Goal: Information Seeking & Learning: Learn about a topic

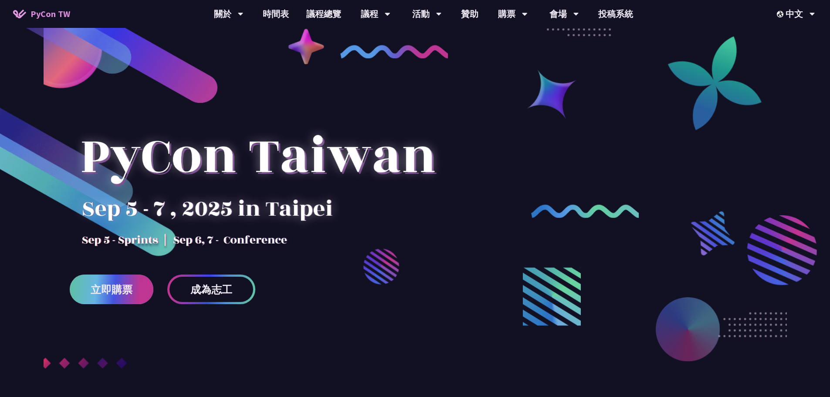
click at [114, 297] on link "立即購票" at bounding box center [112, 290] width 84 height 30
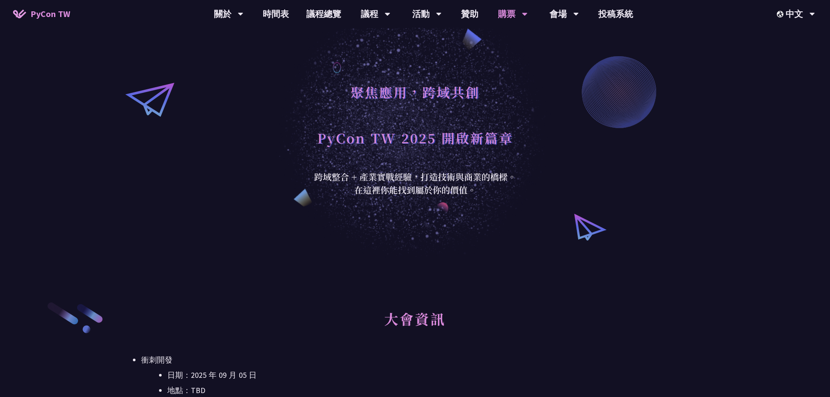
click at [55, 20] on span "PyCon TW" at bounding box center [51, 13] width 40 height 13
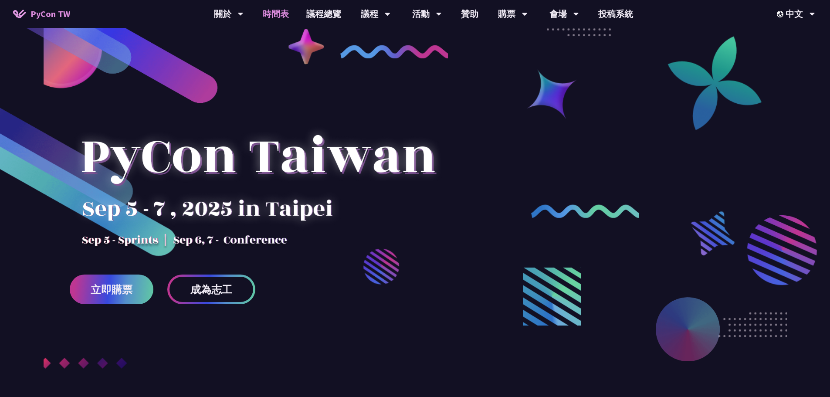
click at [276, 18] on link "時間表" at bounding box center [276, 14] width 44 height 28
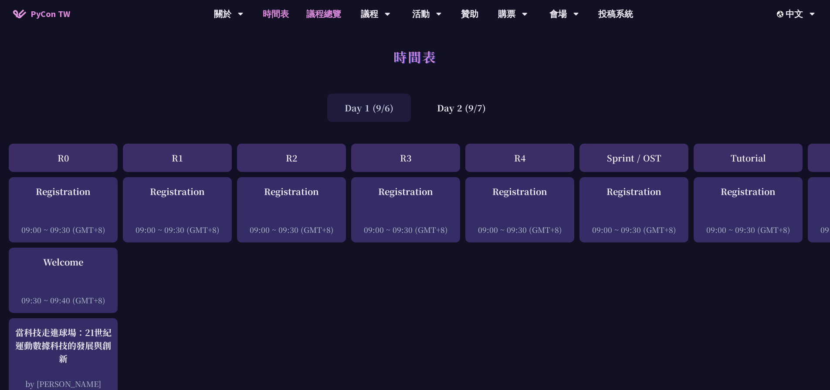
click at [324, 18] on link "議程總覽" at bounding box center [324, 14] width 52 height 28
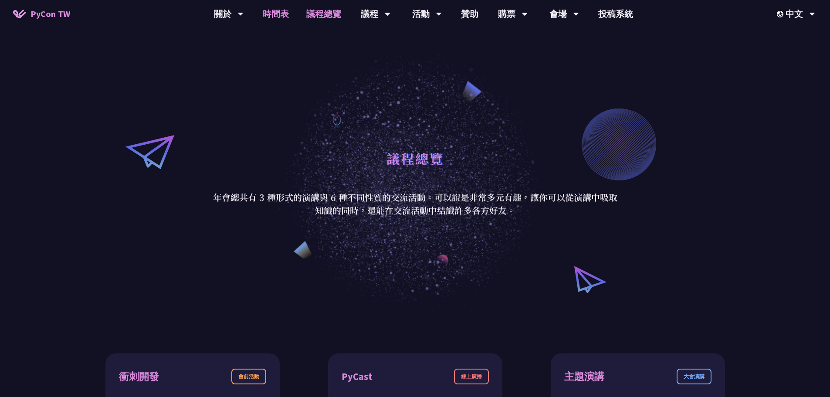
click at [283, 19] on link "時間表" at bounding box center [276, 14] width 44 height 28
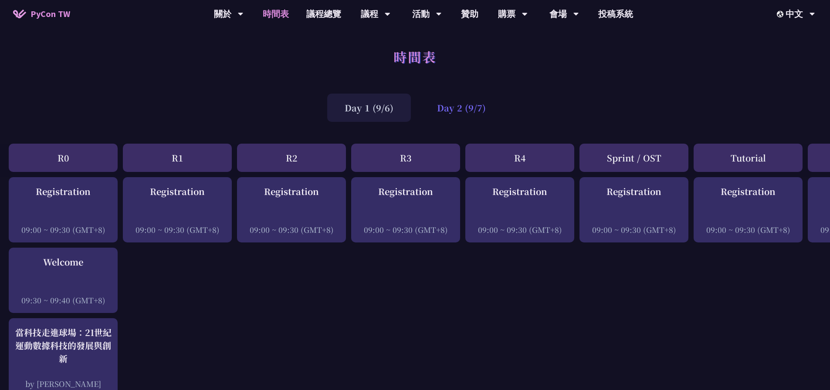
click at [453, 107] on div "Day 2 (9/7)" at bounding box center [462, 108] width 84 height 28
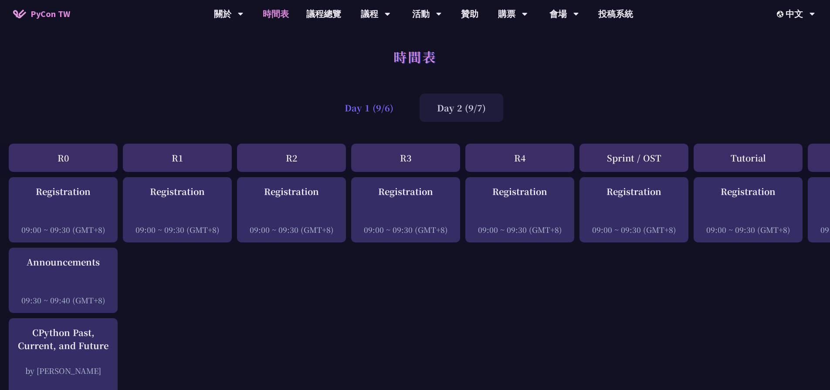
click at [401, 113] on div "Day 1 (9/6)" at bounding box center [369, 108] width 84 height 28
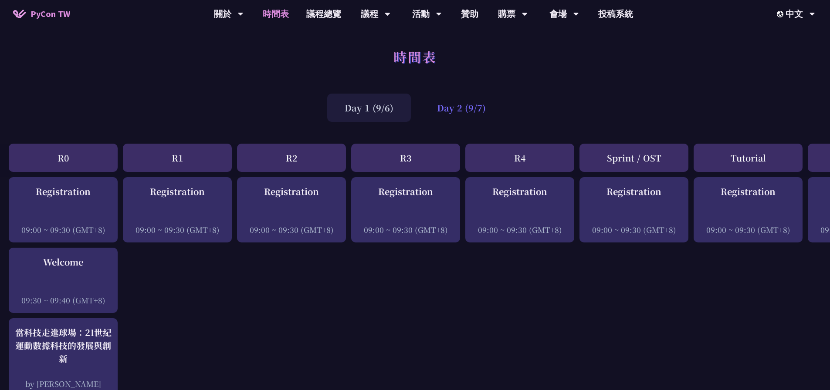
click at [447, 110] on div "Day 2 (9/7)" at bounding box center [462, 108] width 84 height 28
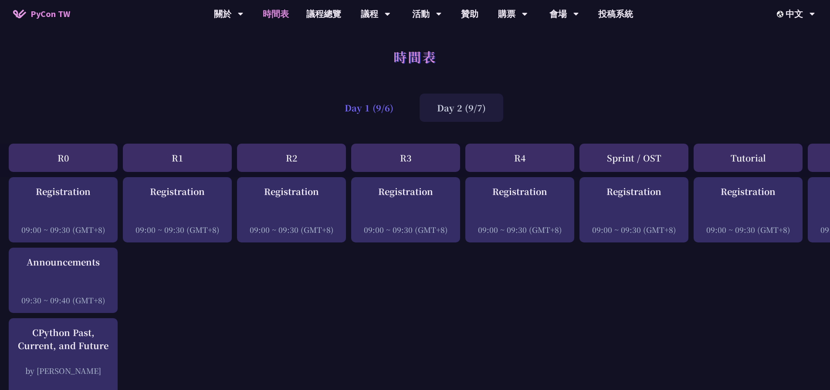
click at [374, 120] on div "Day 1 (9/6)" at bounding box center [369, 108] width 84 height 28
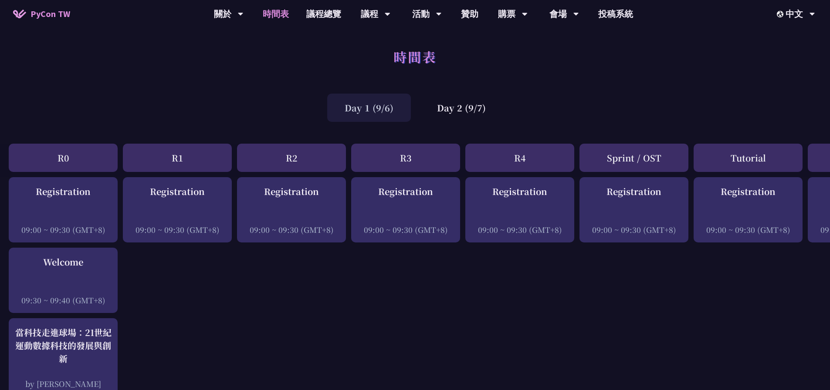
click at [376, 115] on div "Day 1 (9/6)" at bounding box center [369, 108] width 84 height 28
click at [329, 19] on link "議程總覽" at bounding box center [324, 14] width 52 height 28
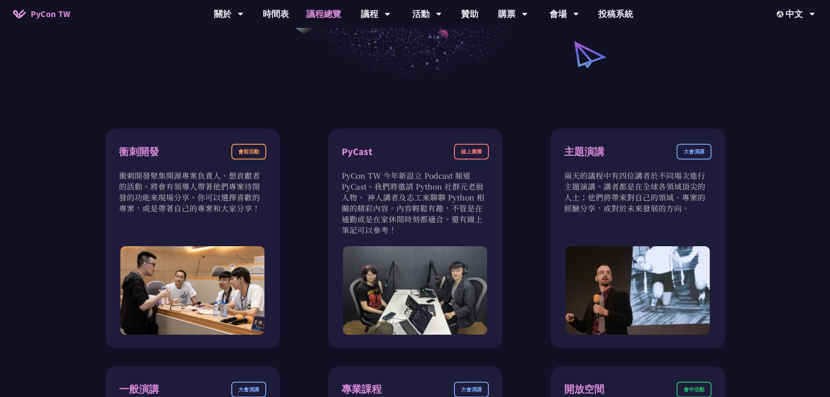
scroll to position [105, 0]
